Goal: Check status

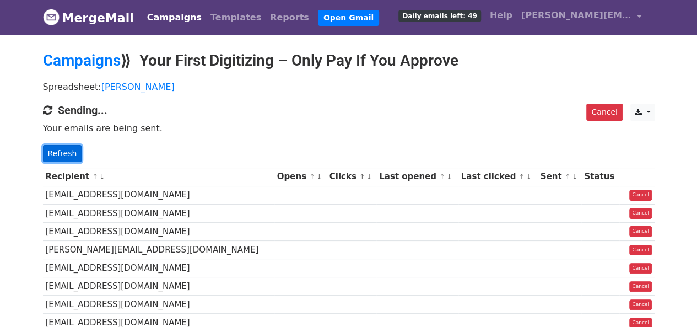
click at [58, 153] on link "Refresh" at bounding box center [62, 153] width 39 height 17
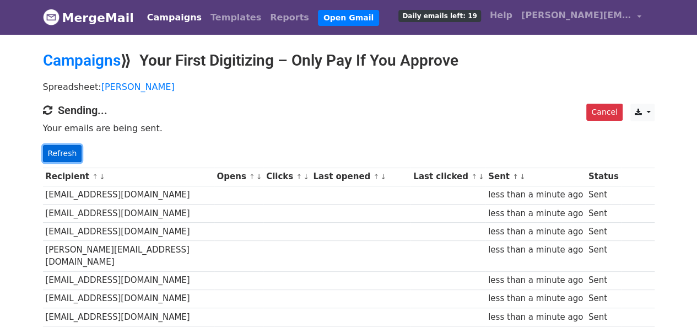
click at [65, 149] on link "Refresh" at bounding box center [62, 153] width 39 height 17
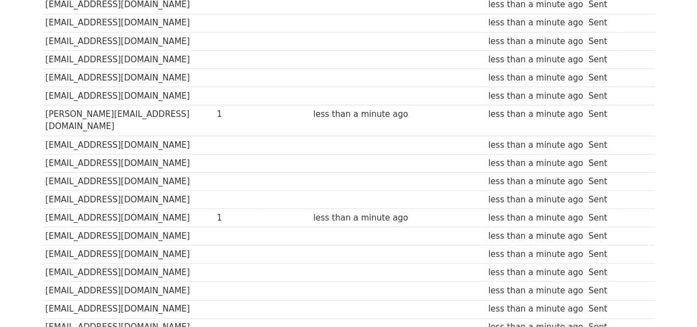
scroll to position [475, 0]
